Goal: Book appointment/travel/reservation

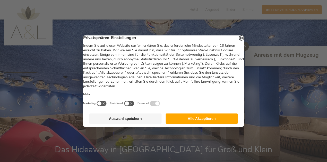
click at [201, 124] on button "Alle Akzeptieren" at bounding box center [201, 119] width 72 height 10
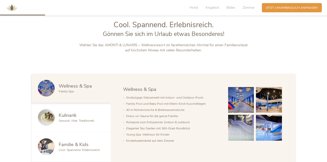
scroll to position [26, 0]
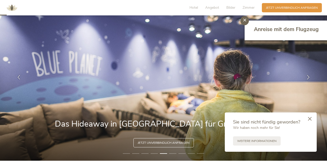
click at [310, 119] on icon at bounding box center [310, 119] width 4 height 4
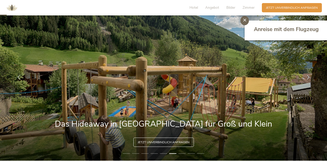
click at [163, 145] on span "Jetzt unverbindlich anfragen" at bounding box center [164, 142] width 52 height 4
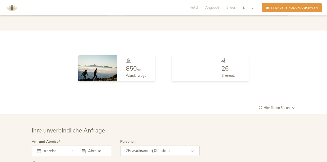
scroll to position [1239, 0]
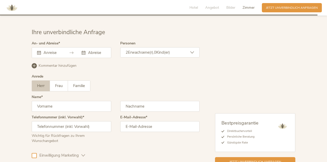
click at [54, 50] on input "text" at bounding box center [51, 52] width 19 height 5
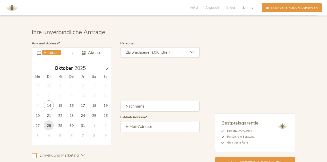
type input "28.10.2025"
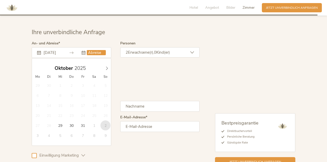
type input "02.11.2025"
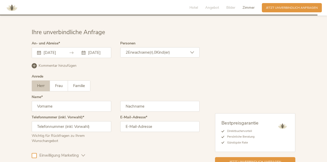
click at [48, 101] on input "text" at bounding box center [71, 106] width 79 height 11
type input "Gerald"
type input "Knaus"
type input "06643507099"
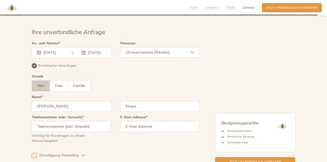
type input "gerald@matschner.at"
click at [39, 121] on input "06643507099" at bounding box center [71, 126] width 79 height 11
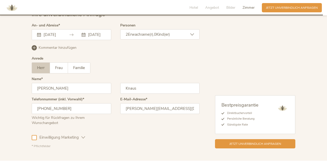
scroll to position [1264, 0]
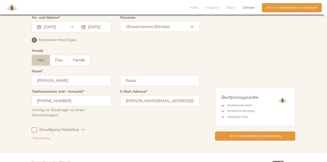
type input "+436643507099"
click at [32, 128] on div at bounding box center [34, 130] width 5 height 5
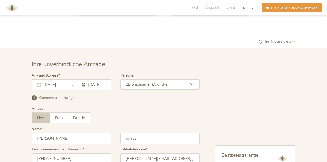
scroll to position [1199, 0]
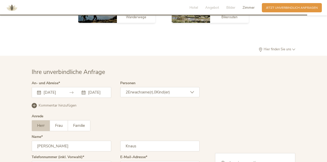
click at [191, 91] on icon at bounding box center [192, 93] width 4 height 4
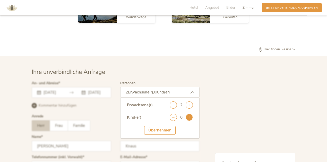
click at [188, 114] on icon at bounding box center [188, 117] width 7 height 7
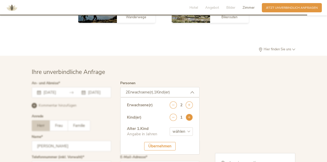
click at [188, 114] on icon at bounding box center [188, 117] width 7 height 7
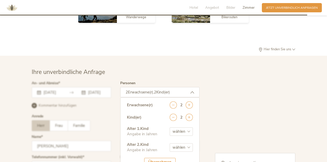
click at [190, 128] on select "wählen 0 1 2 3 4 5 6 7 8 9 10 11 12 13 14 15 16 17" at bounding box center [180, 132] width 23 height 8
select select "7"
click at [169, 128] on select "wählen 0 1 2 3 4 5 6 7 8 9 10 11 12 13 14 15 16 17" at bounding box center [180, 132] width 23 height 8
click at [189, 144] on select "wählen 0 1 2 3 4 5 6 7 8 9 10 11 12 13 14 15 16 17" at bounding box center [180, 148] width 23 height 8
select select "5"
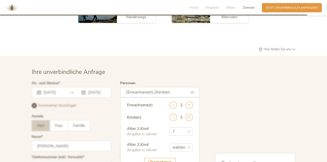
click at [169, 144] on select "wählen 0 1 2 3 4 5 6 7 8 9 10 11 12 13 14 15 16 17" at bounding box center [180, 148] width 23 height 8
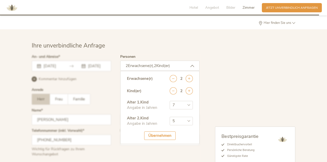
scroll to position [1250, 0]
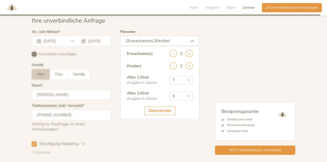
click at [160, 107] on div "Übernehmen" at bounding box center [159, 111] width 31 height 8
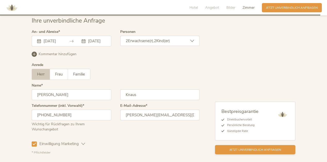
click at [256, 148] on span "Jetzt unverbindlich anfragen" at bounding box center [255, 150] width 52 height 4
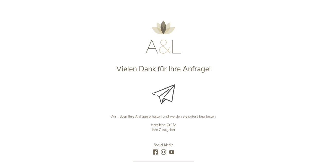
scroll to position [47, 0]
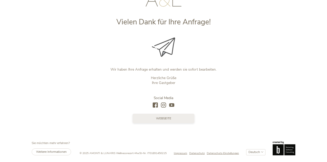
click at [159, 117] on span "Webseite" at bounding box center [163, 119] width 15 height 4
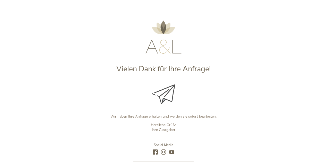
scroll to position [26, 0]
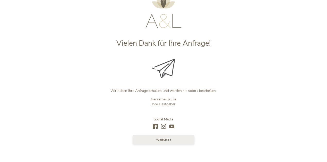
click at [167, 139] on span "Webseite" at bounding box center [163, 140] width 15 height 4
